Goal: Communication & Community: Participate in discussion

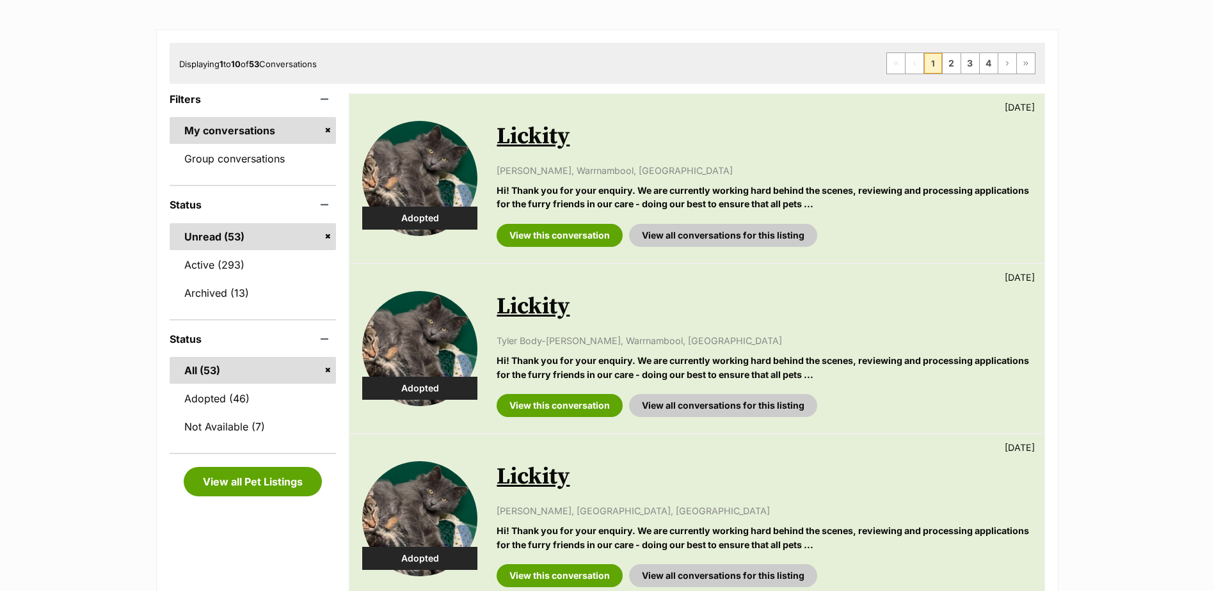
scroll to position [192, 0]
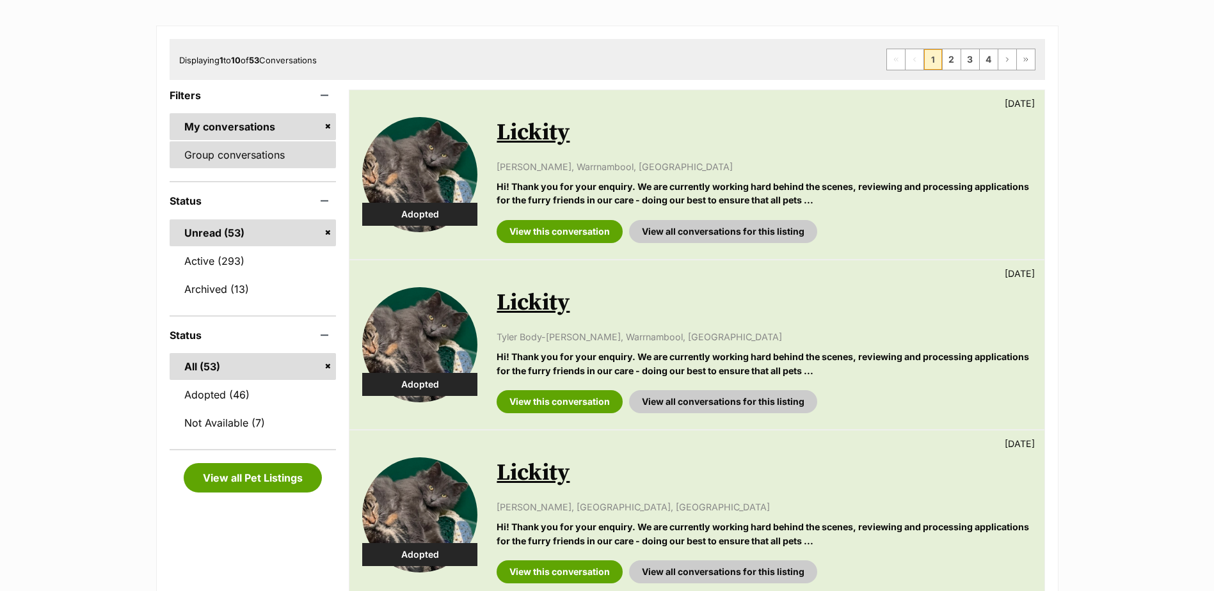
click at [261, 150] on link "Group conversations" at bounding box center [253, 154] width 167 height 27
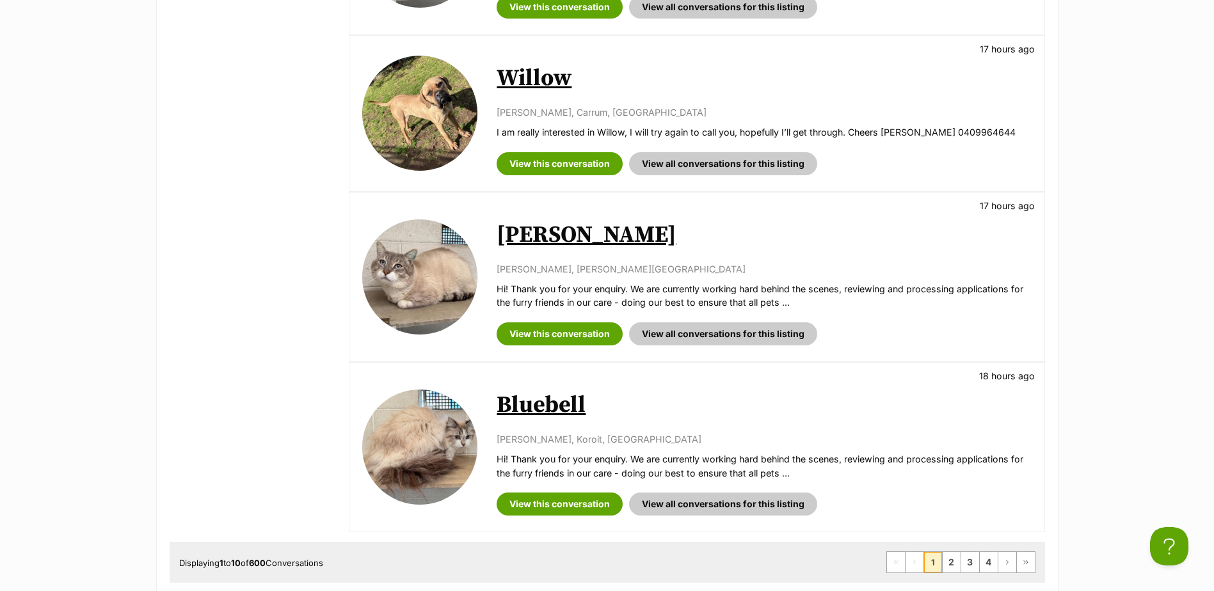
scroll to position [1536, 0]
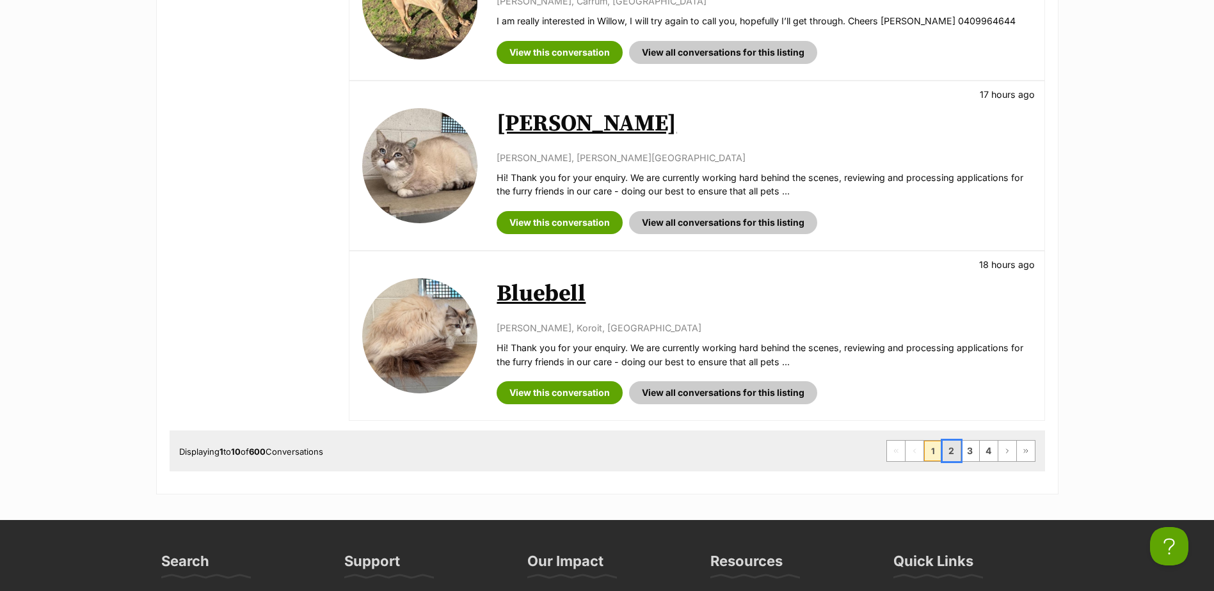
click at [947, 451] on link "2" at bounding box center [952, 451] width 18 height 20
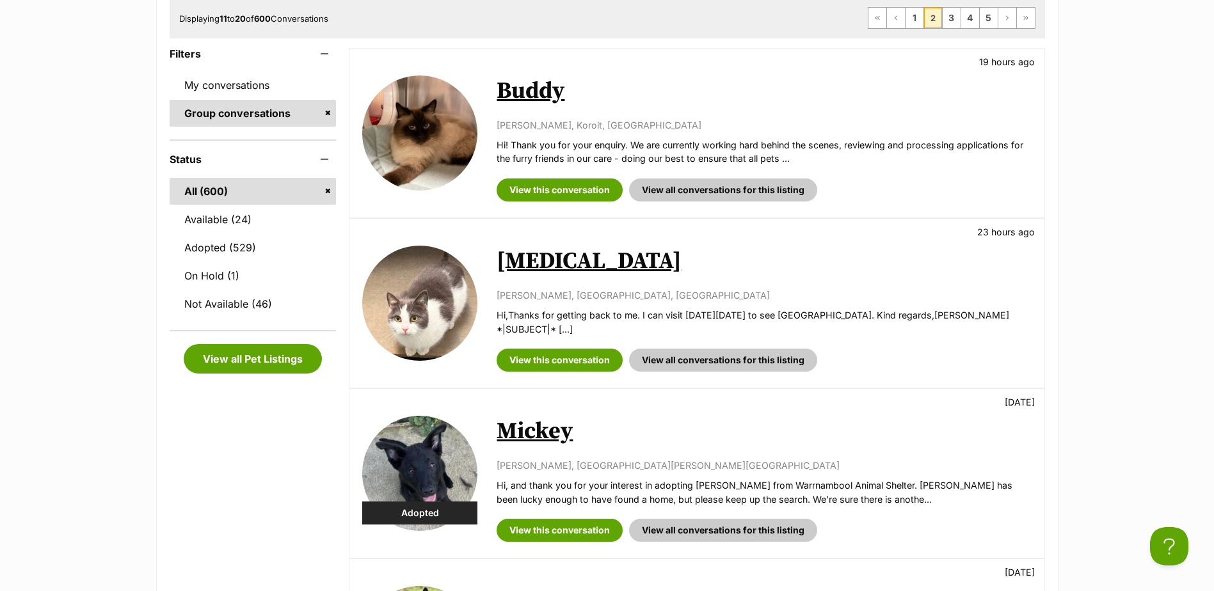
scroll to position [128, 0]
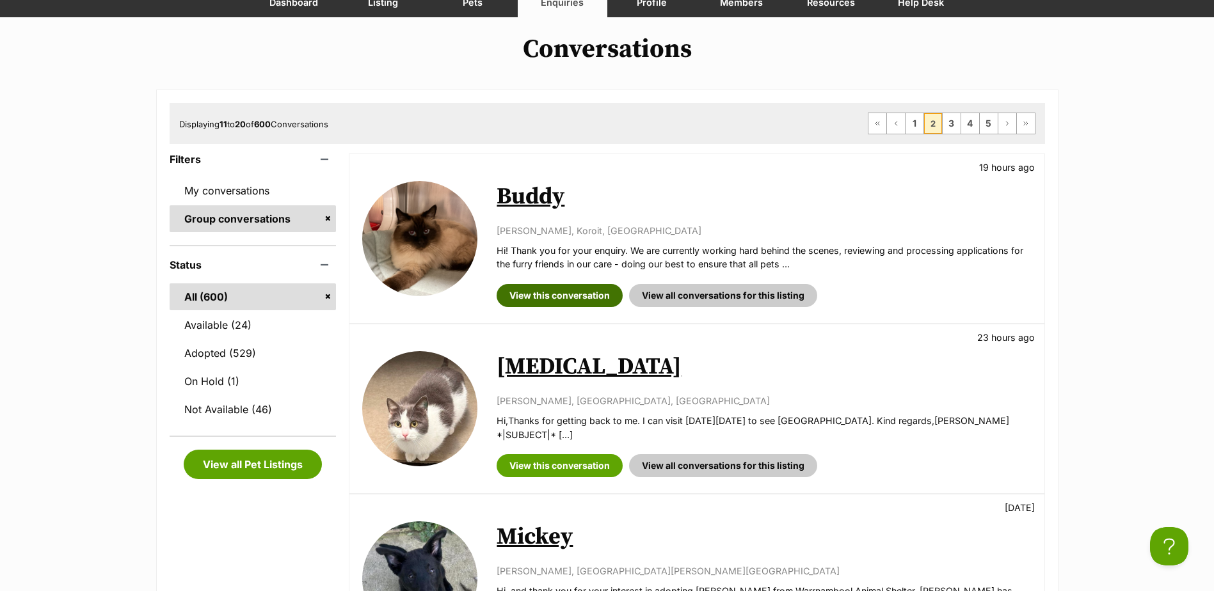
click at [554, 289] on link "View this conversation" at bounding box center [560, 295] width 126 height 23
click at [912, 127] on link "1" at bounding box center [915, 123] width 18 height 20
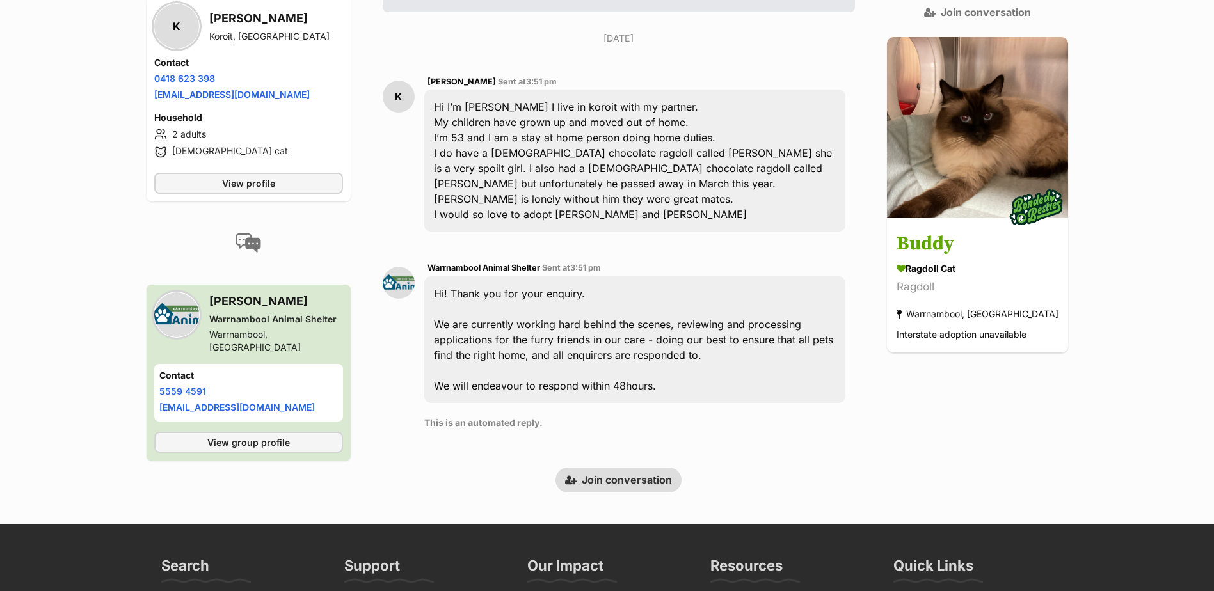
scroll to position [340, 0]
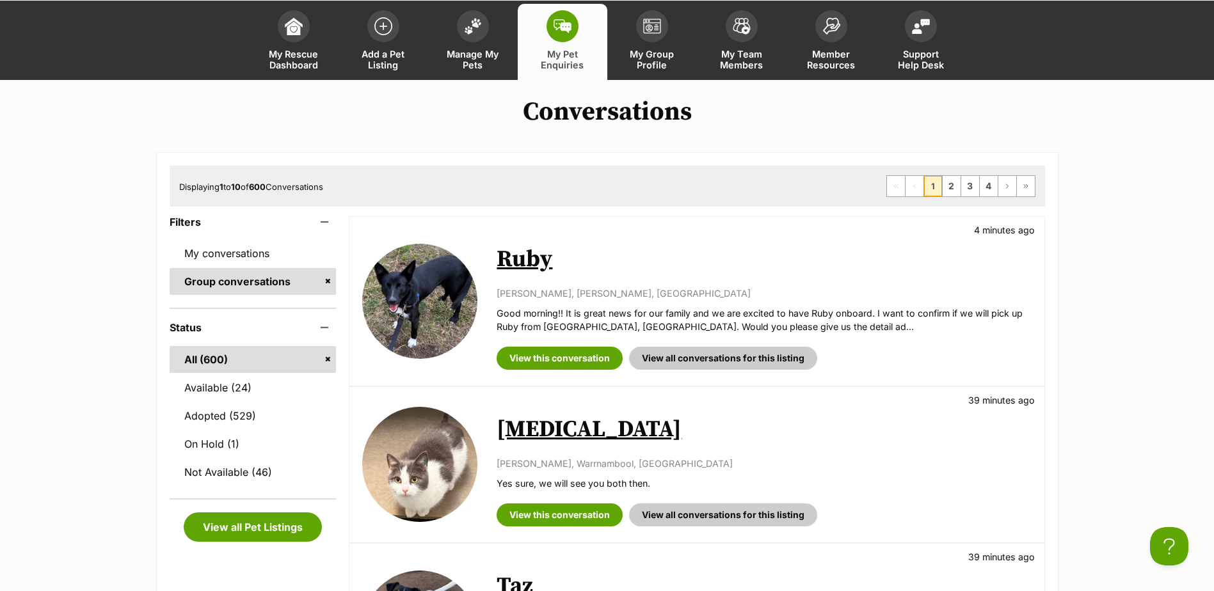
scroll to position [128, 0]
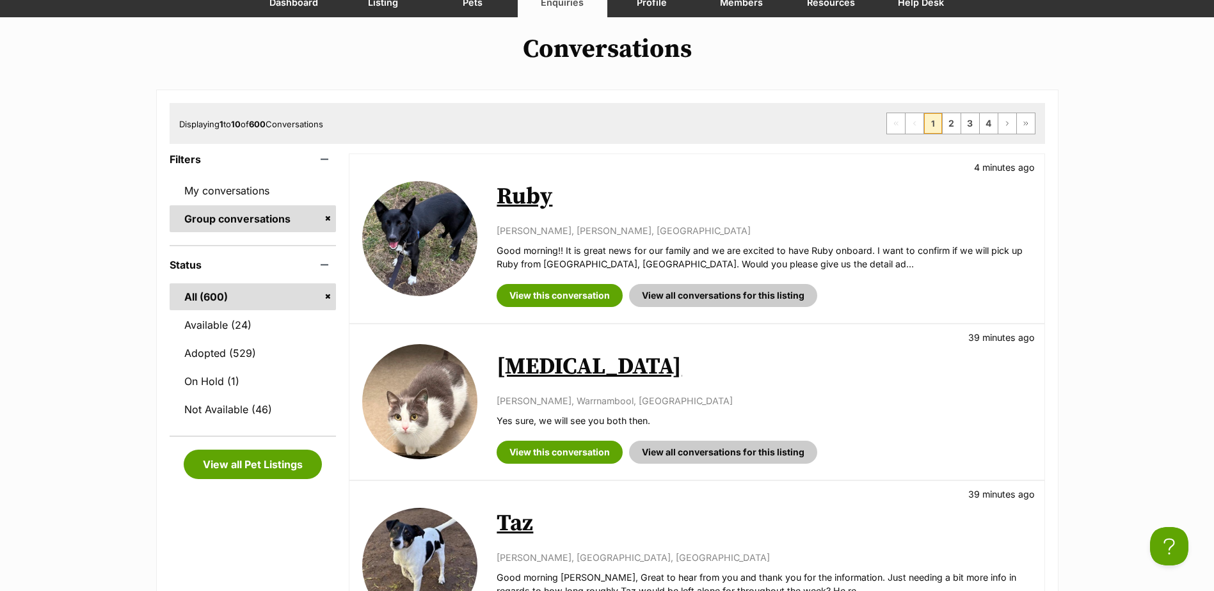
click at [523, 364] on link "[MEDICAL_DATA]" at bounding box center [589, 367] width 185 height 29
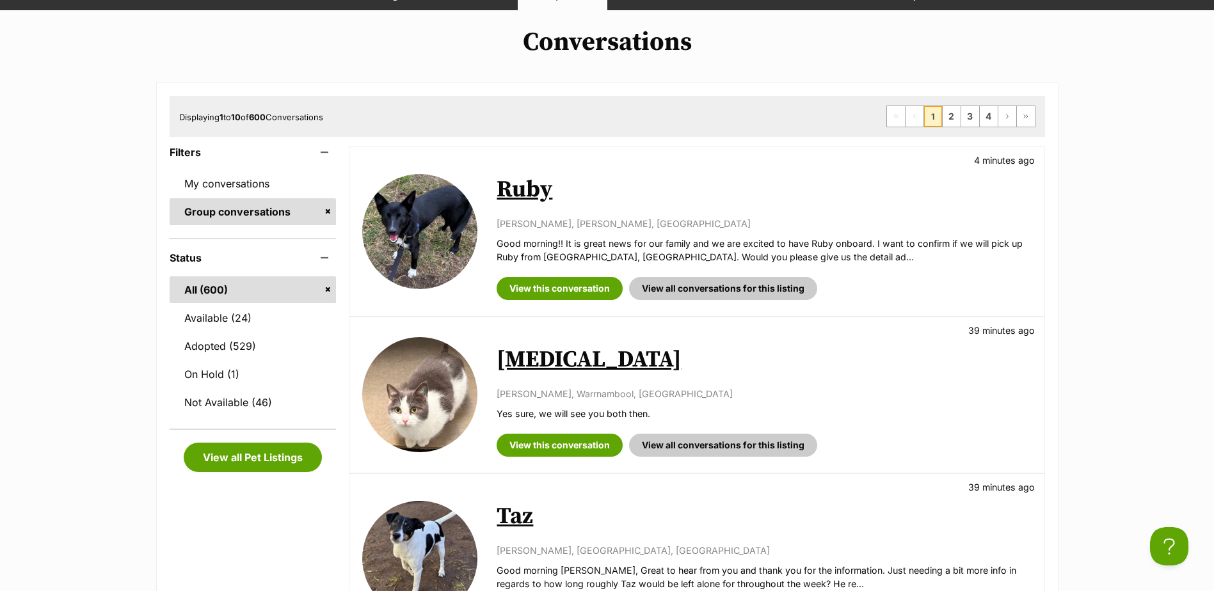
scroll to position [0, 0]
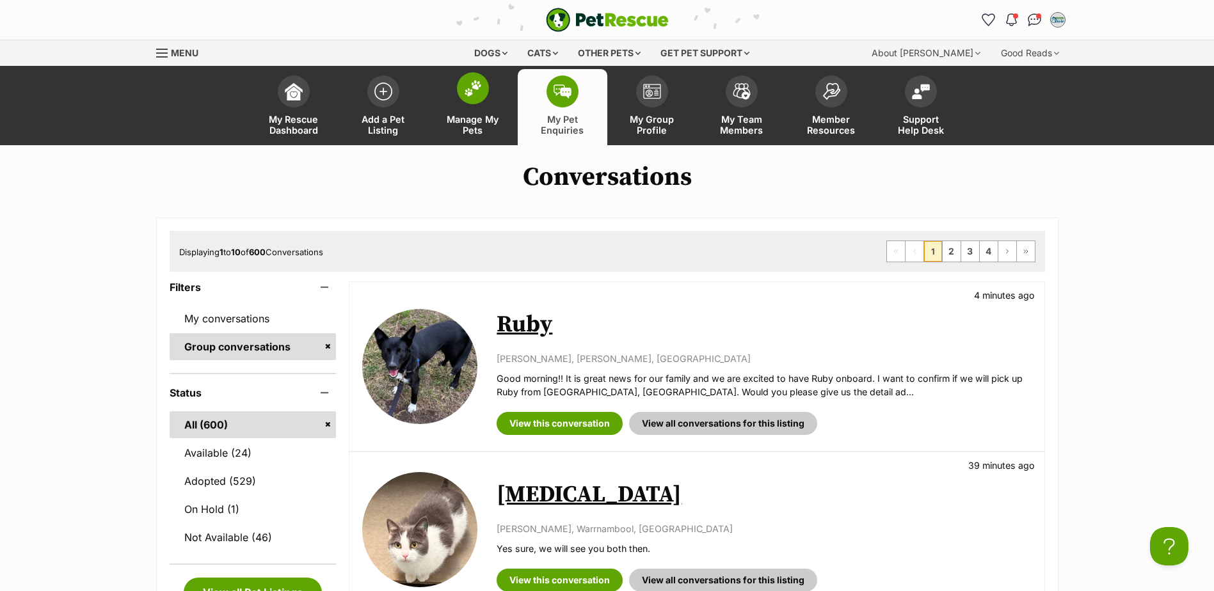
click at [473, 117] on span "Manage My Pets" at bounding box center [473, 125] width 58 height 22
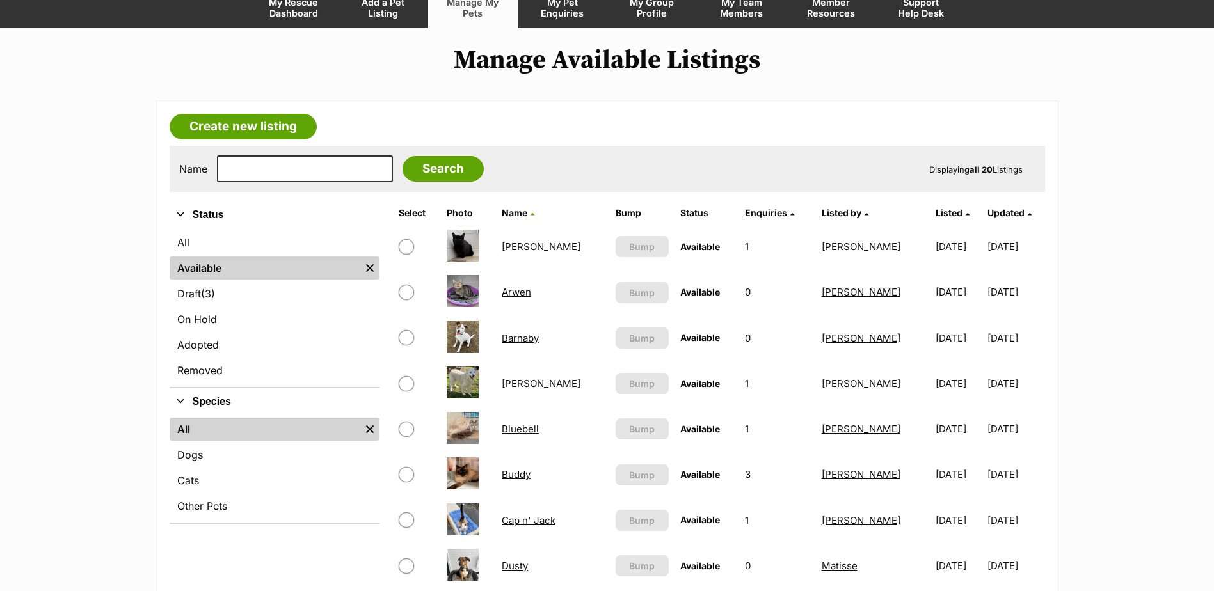
scroll to position [128, 0]
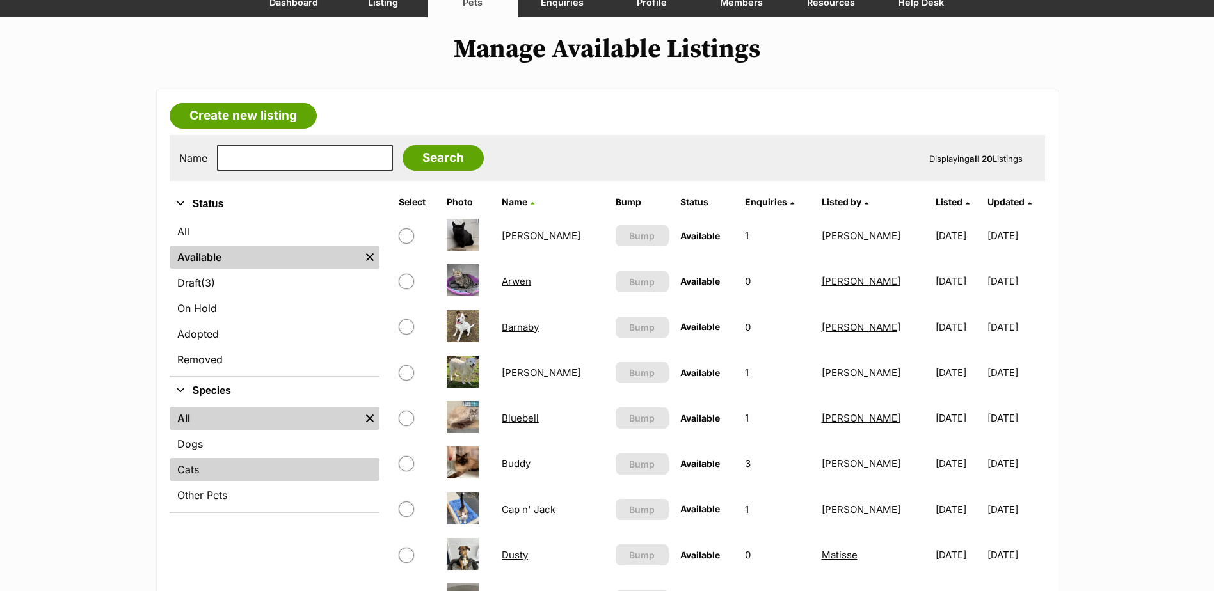
click at [277, 467] on link "Cats" at bounding box center [275, 469] width 210 height 23
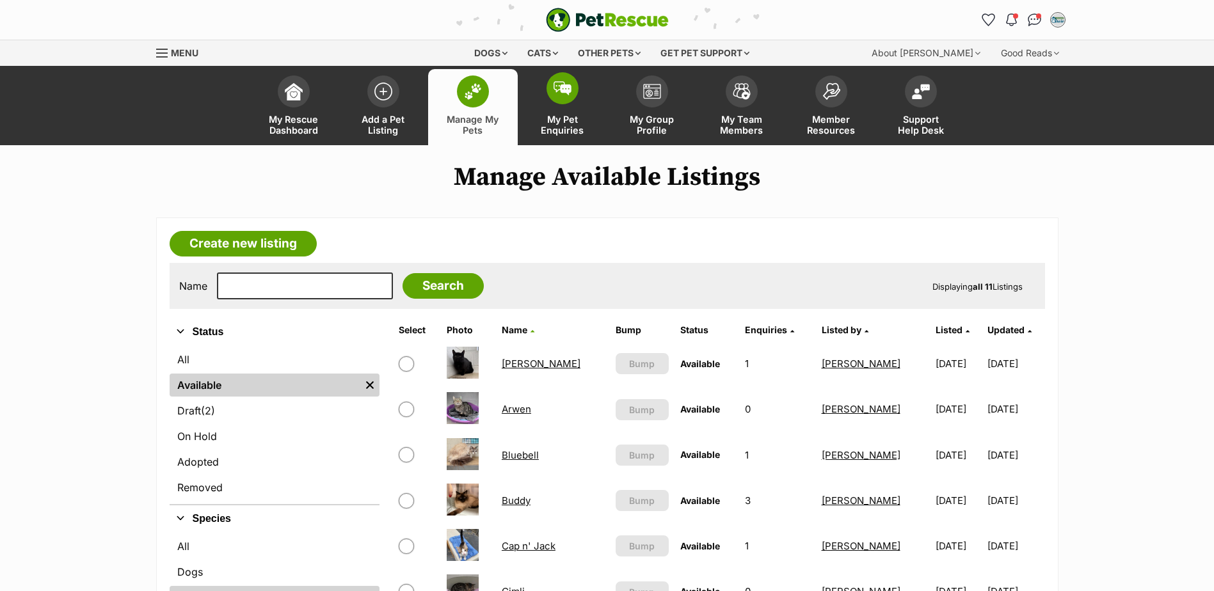
drag, startPoint x: 569, startPoint y: 112, endPoint x: 568, endPoint y: 121, distance: 9.0
click at [569, 112] on link "My Pet Enquiries" at bounding box center [563, 107] width 90 height 76
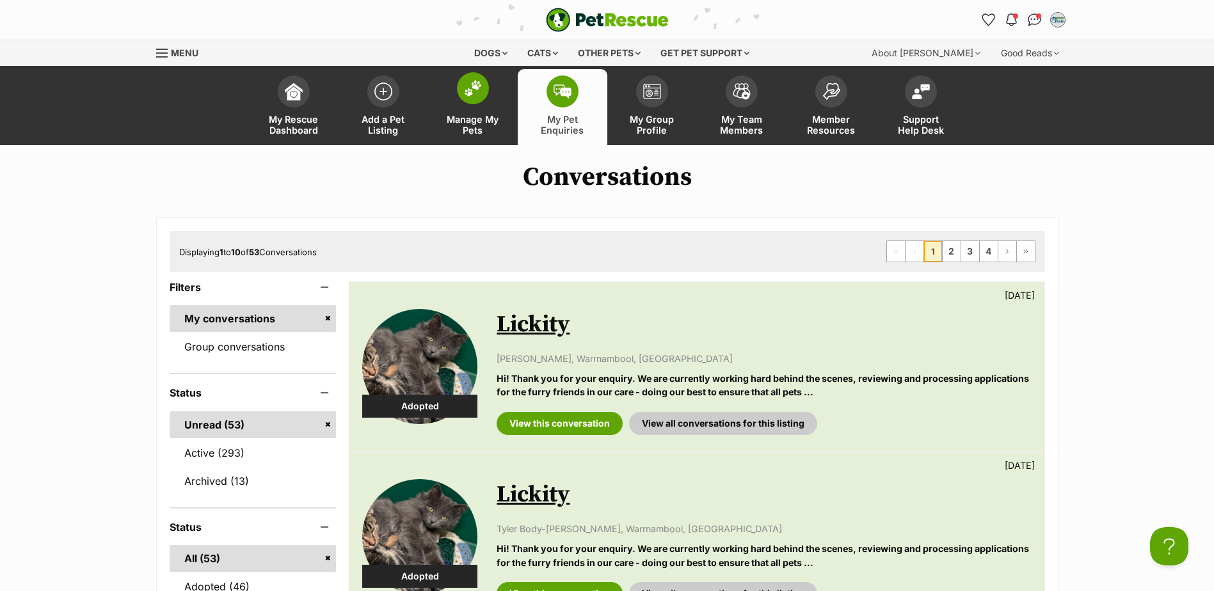
click at [467, 109] on link "Manage My Pets" at bounding box center [473, 107] width 90 height 76
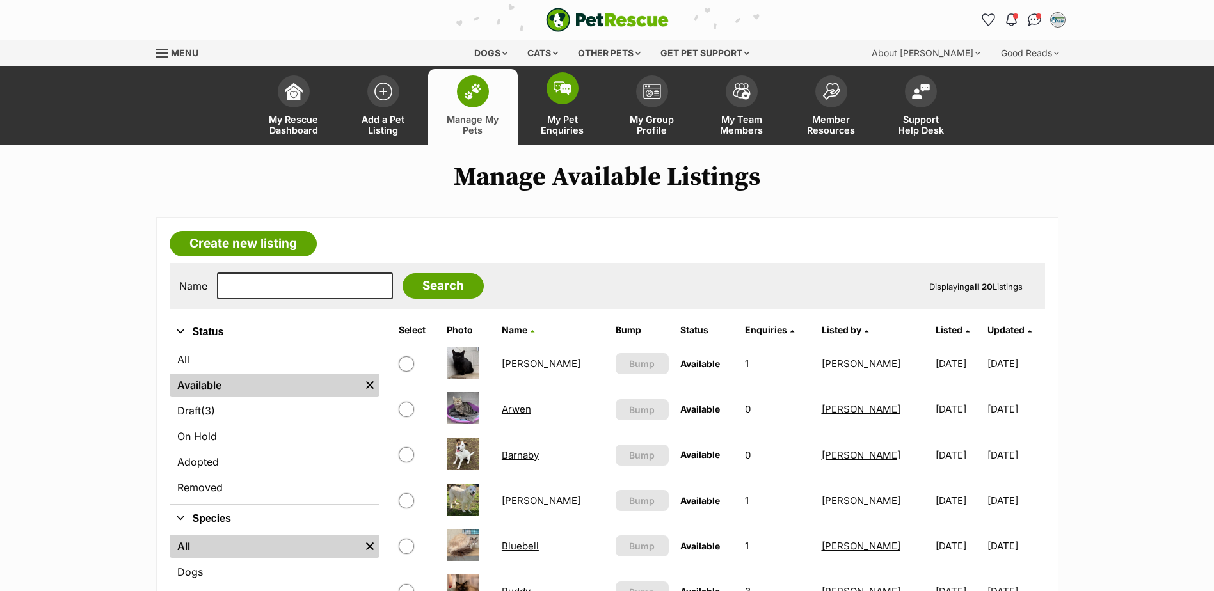
click at [569, 87] on img at bounding box center [563, 88] width 18 height 14
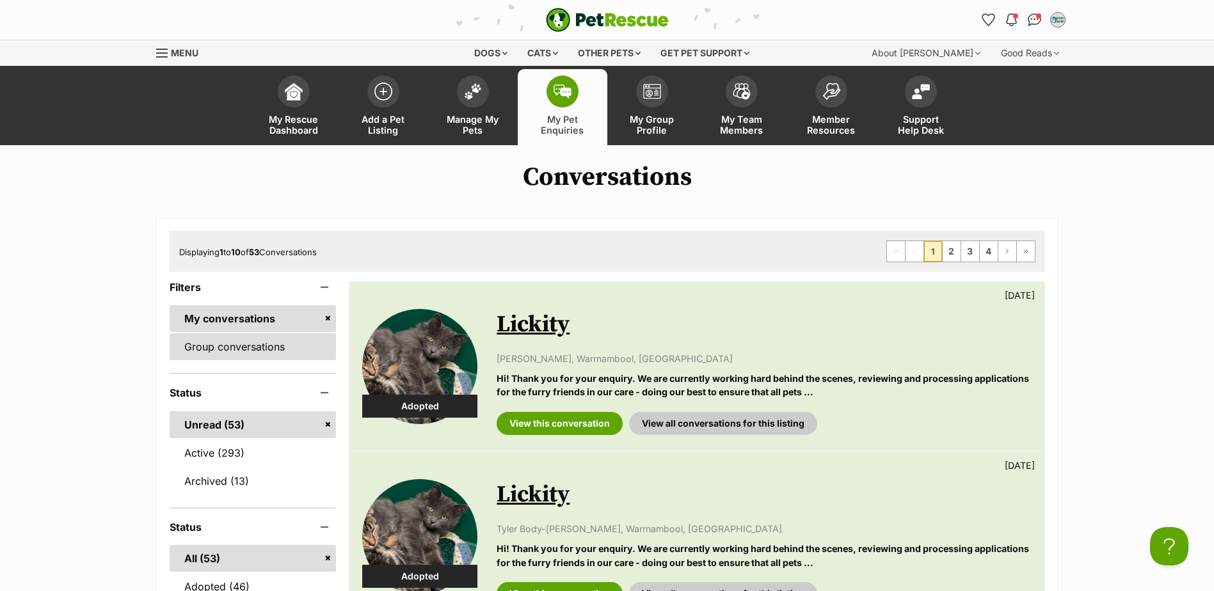
click at [271, 348] on link "Group conversations" at bounding box center [253, 346] width 167 height 27
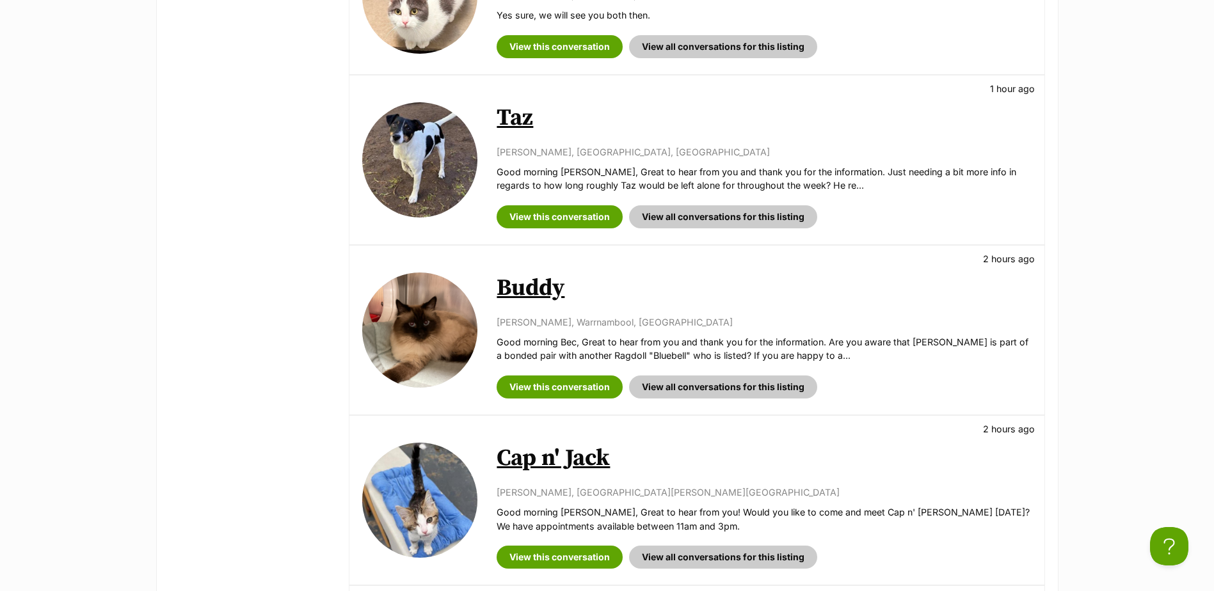
scroll to position [832, 0]
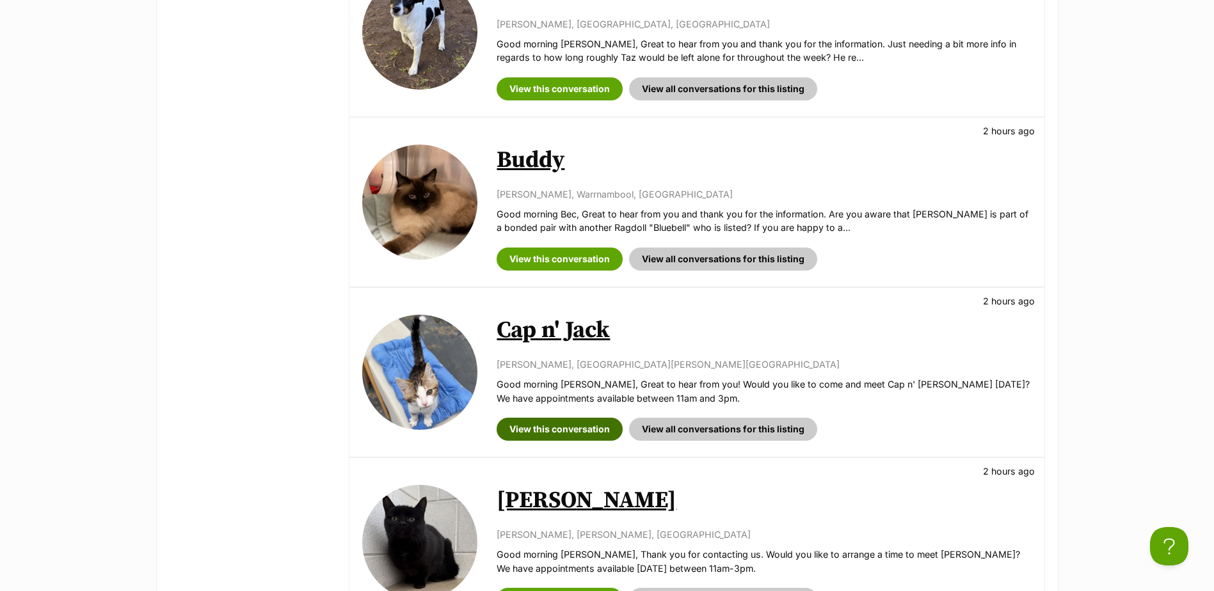
click at [587, 428] on link "View this conversation" at bounding box center [560, 429] width 126 height 23
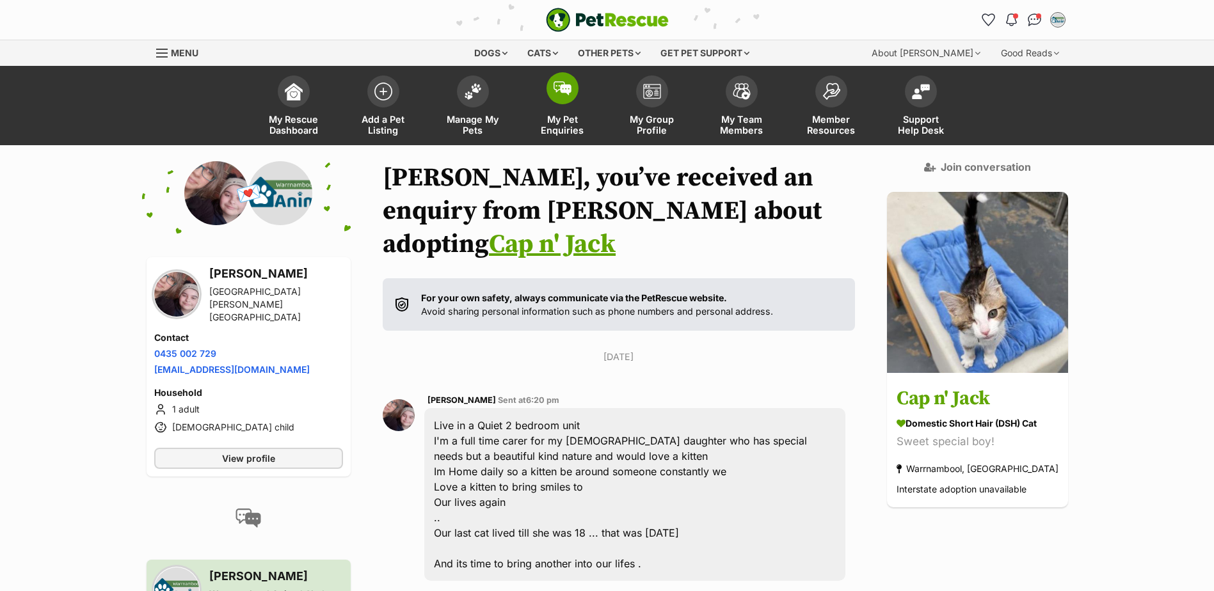
click at [579, 106] on link "My Pet Enquiries" at bounding box center [563, 107] width 90 height 76
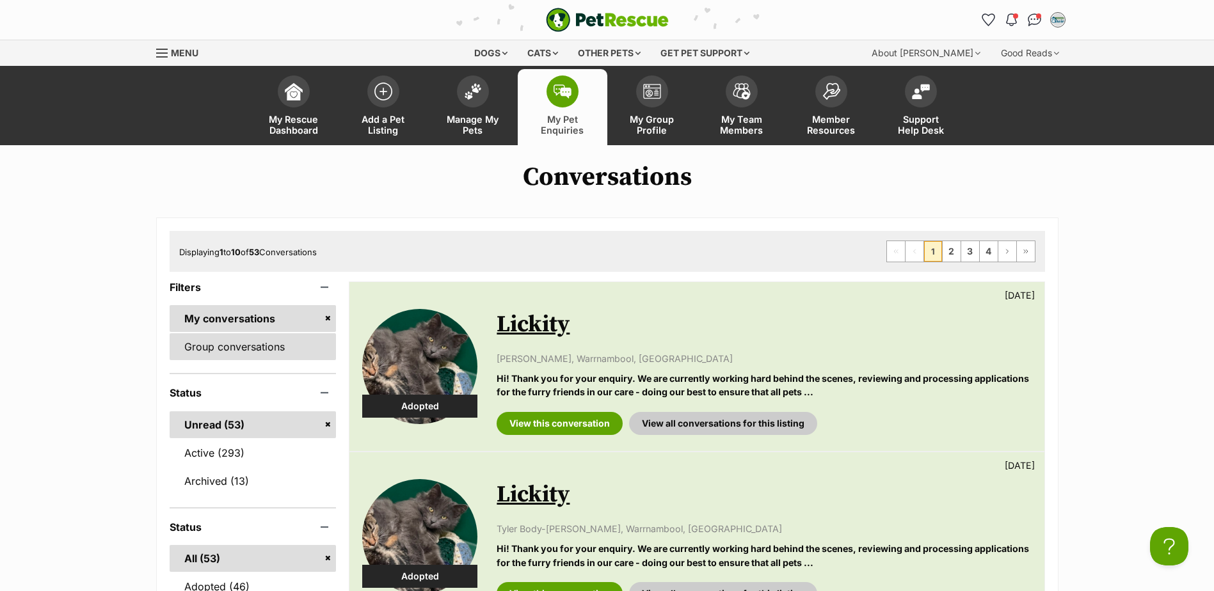
click at [249, 339] on link "Group conversations" at bounding box center [253, 346] width 167 height 27
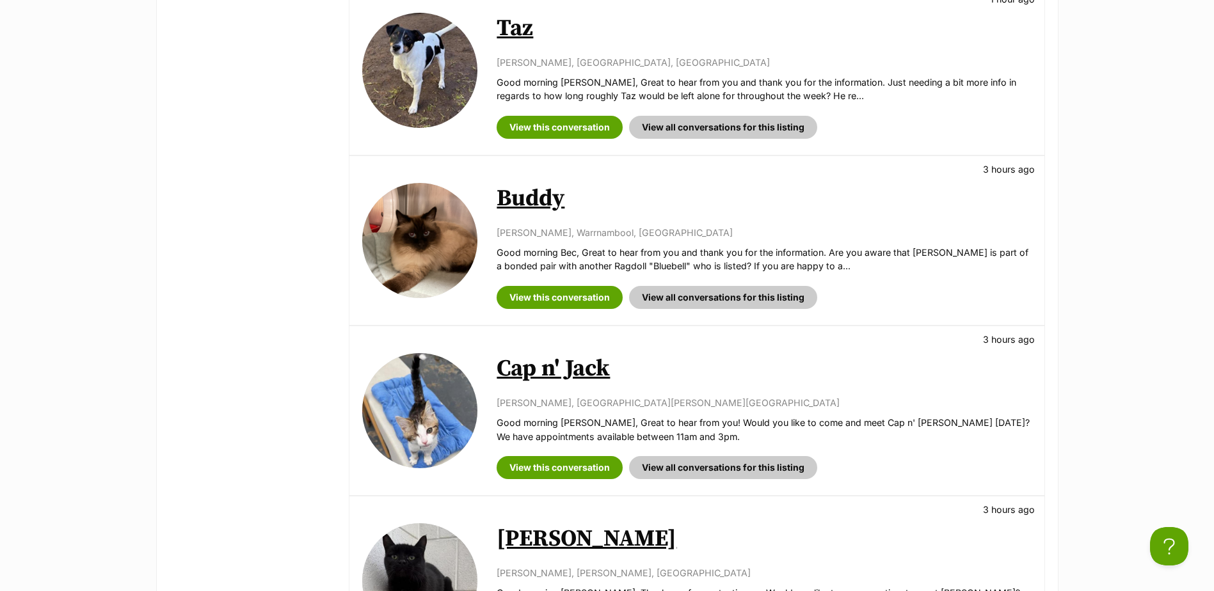
scroll to position [896, 0]
